Goal: Complete application form

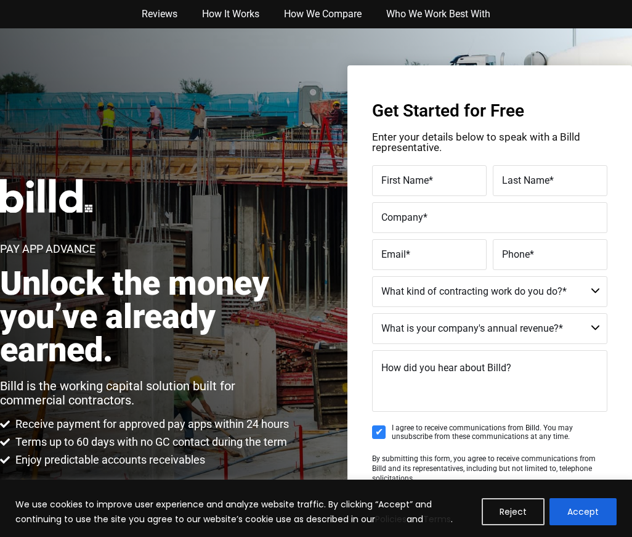
click at [382, 429] on input "I agree to receive communications from Billd. You may unsubscribe from these co…" at bounding box center [379, 432] width 14 height 14
checkbox input "false"
click at [490, 507] on button "Reject" at bounding box center [513, 511] width 63 height 27
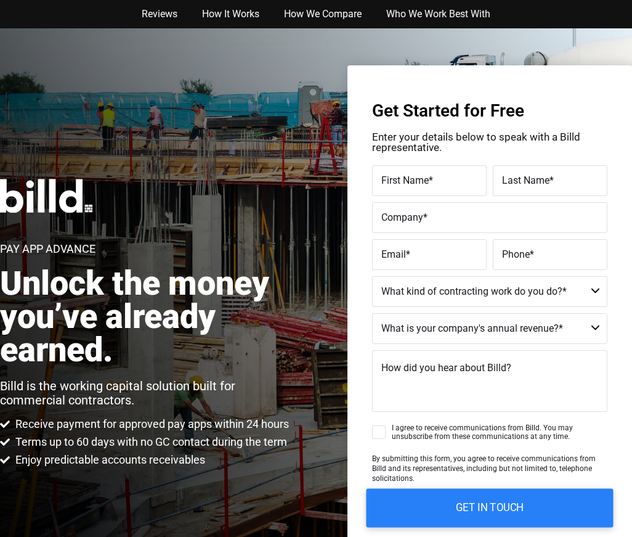
click at [447, 501] on input "GET IN TOUCH" at bounding box center [490, 507] width 247 height 39
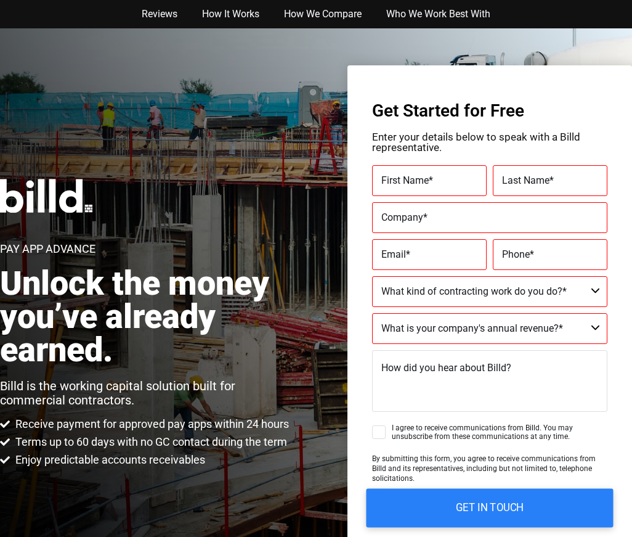
click at [574, 498] on input "GET IN TOUCH" at bounding box center [490, 507] width 247 height 39
drag, startPoint x: 575, startPoint y: 498, endPoint x: 574, endPoint y: 488, distance: 9.9
click at [575, 494] on input "GET IN TOUCH" at bounding box center [490, 507] width 247 height 39
drag, startPoint x: 574, startPoint y: 488, endPoint x: 574, endPoint y: 453, distance: 34.5
click at [574, 453] on form "First Name * Please complete this required field. Last Name * Please complete t…" at bounding box center [489, 345] width 235 height 361
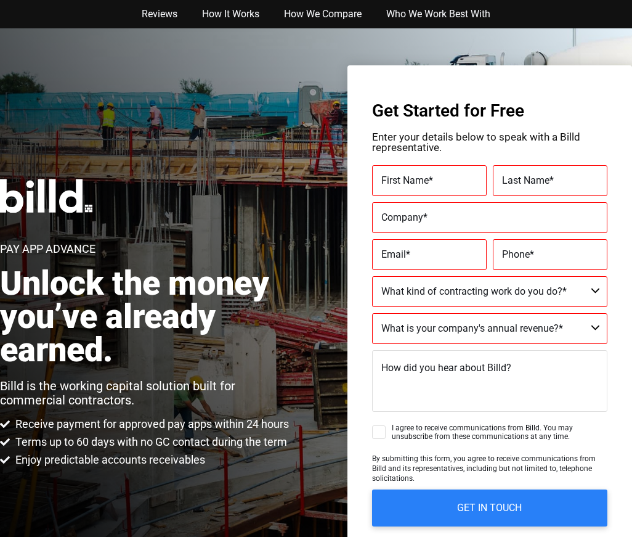
drag, startPoint x: 573, startPoint y: 439, endPoint x: 571, endPoint y: 427, distance: 12.0
click at [571, 427] on fieldset "I agree to receive communications from Billd. You may unsubscribe from these co…" at bounding box center [489, 438] width 235 height 30
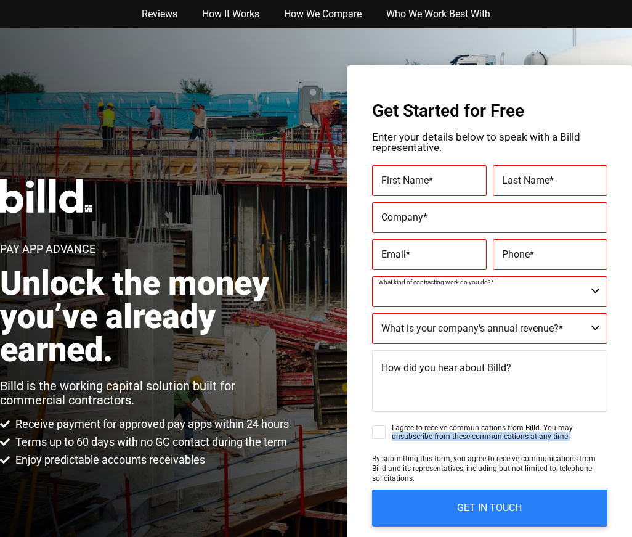
drag, startPoint x: 571, startPoint y: 427, endPoint x: 473, endPoint y: 205, distance: 242.8
click at [476, 209] on form "First Name * Please complete this required field. Last Name * Please complete t…" at bounding box center [489, 345] width 235 height 361
click at [471, 209] on div "Company * Please complete this required field." at bounding box center [489, 217] width 235 height 31
click at [470, 210] on label "Company *" at bounding box center [489, 218] width 217 height 18
click at [470, 210] on input "Company *" at bounding box center [489, 217] width 235 height 31
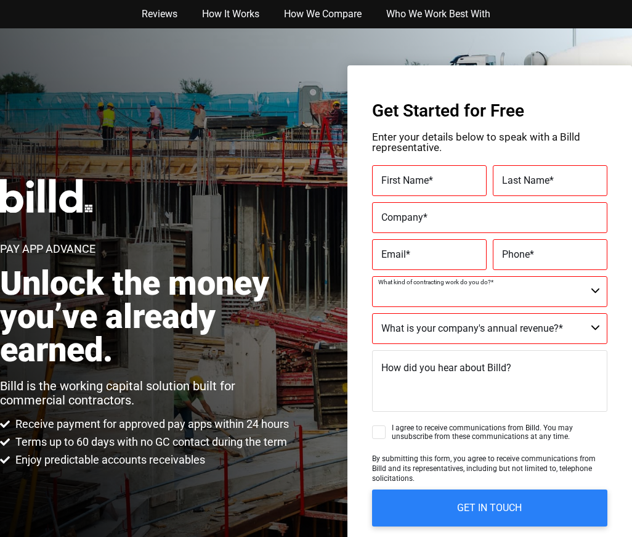
drag, startPoint x: 469, startPoint y: 209, endPoint x: 465, endPoint y: 198, distance: 11.9
click at [468, 205] on div "Company * Please complete this required field." at bounding box center [489, 217] width 235 height 31
drag, startPoint x: 510, startPoint y: 282, endPoint x: 527, endPoint y: 308, distance: 31.6
click at [523, 303] on select "Commercial Commercial and Residential Residential Not a Contractor" at bounding box center [489, 291] width 235 height 31
select select "Not a Contractor"
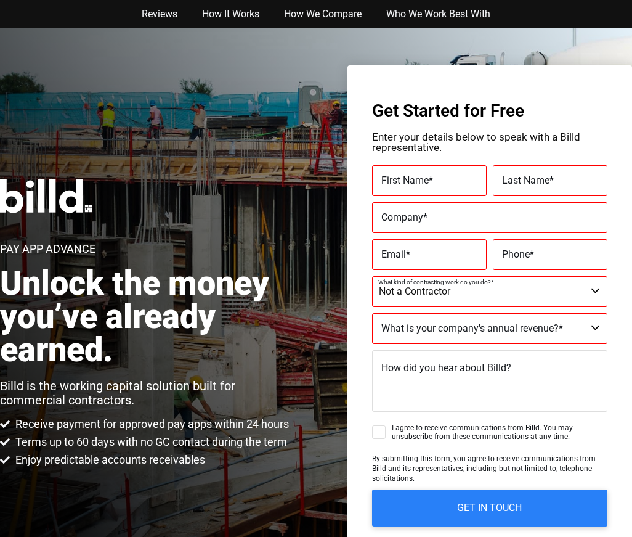
click at [372, 276] on select "Commercial Commercial and Residential Residential Not a Contractor" at bounding box center [489, 291] width 235 height 31
drag, startPoint x: 424, startPoint y: 347, endPoint x: 424, endPoint y: 364, distance: 16.6
click at [424, 351] on form "First Name * Please complete this required field. Last Name * Please complete t…" at bounding box center [489, 345] width 235 height 361
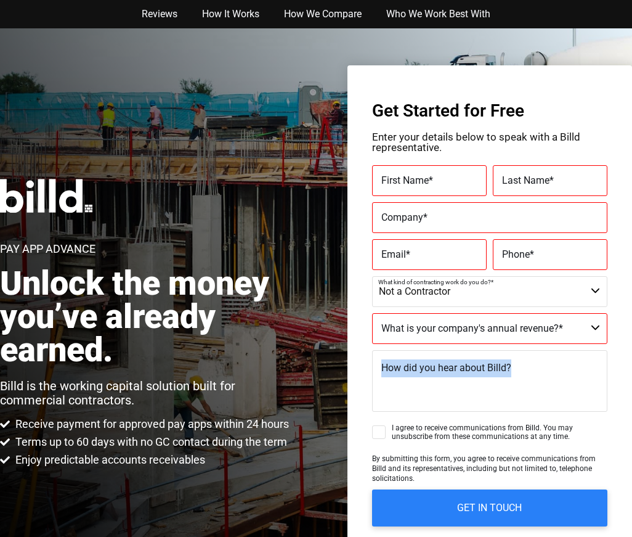
click at [424, 366] on span "How did you hear about Billd?" at bounding box center [446, 368] width 130 height 12
click at [424, 366] on textarea "How did you hear about Billd?" at bounding box center [489, 381] width 235 height 62
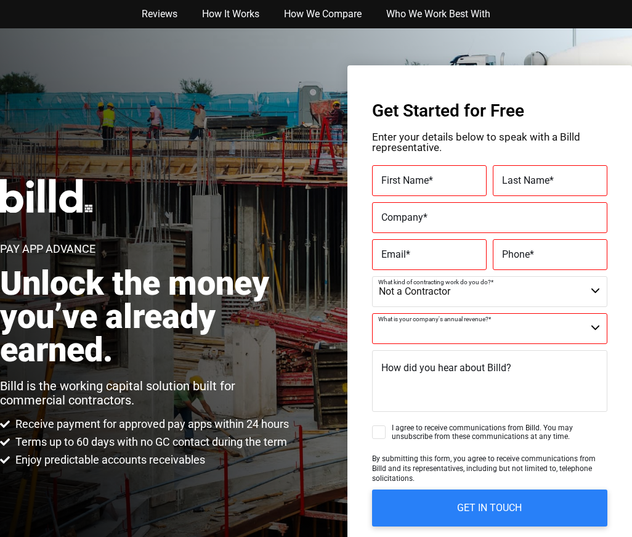
click at [600, 336] on select "$40M + $25M - $40M $8M - $25M $4M - $8M $2M - $4M $1M - $2M Less than $1M" at bounding box center [489, 328] width 235 height 31
click at [495, 506] on input "GET IN TOUCH" at bounding box center [490, 507] width 247 height 39
click at [597, 327] on select "$40M + $25M - $40M $8M - $25M $4M - $8M $2M - $4M $1M - $2M Less than $1M" at bounding box center [489, 328] width 235 height 31
click at [598, 294] on select "Commercial Commercial and Residential Residential Not a Contractor" at bounding box center [489, 291] width 235 height 31
click at [572, 250] on label "Phone *" at bounding box center [550, 255] width 96 height 18
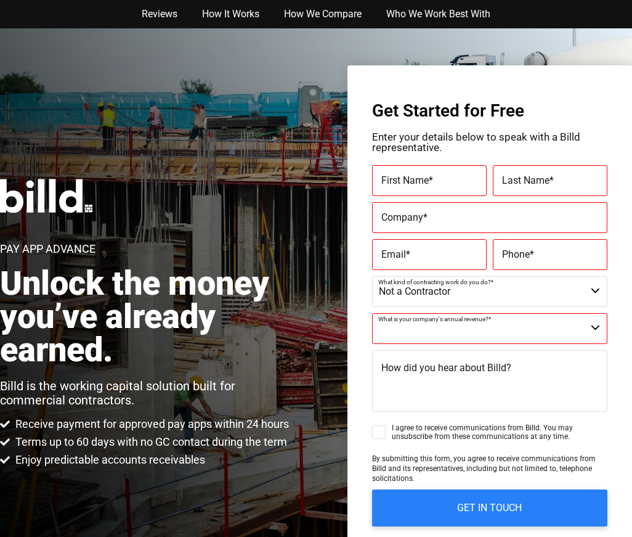
click at [572, 250] on input "Phone *" at bounding box center [550, 254] width 115 height 31
click at [394, 120] on h3 "Get Started for Free" at bounding box center [489, 110] width 235 height 17
click at [410, 120] on h3 "Get Started for Free" at bounding box center [489, 110] width 235 height 17
click at [349, 139] on div "Get Started for Free Enter your details below to speak with a Billd representat…" at bounding box center [489, 323] width 285 height 516
